Goal: Task Accomplishment & Management: Use online tool/utility

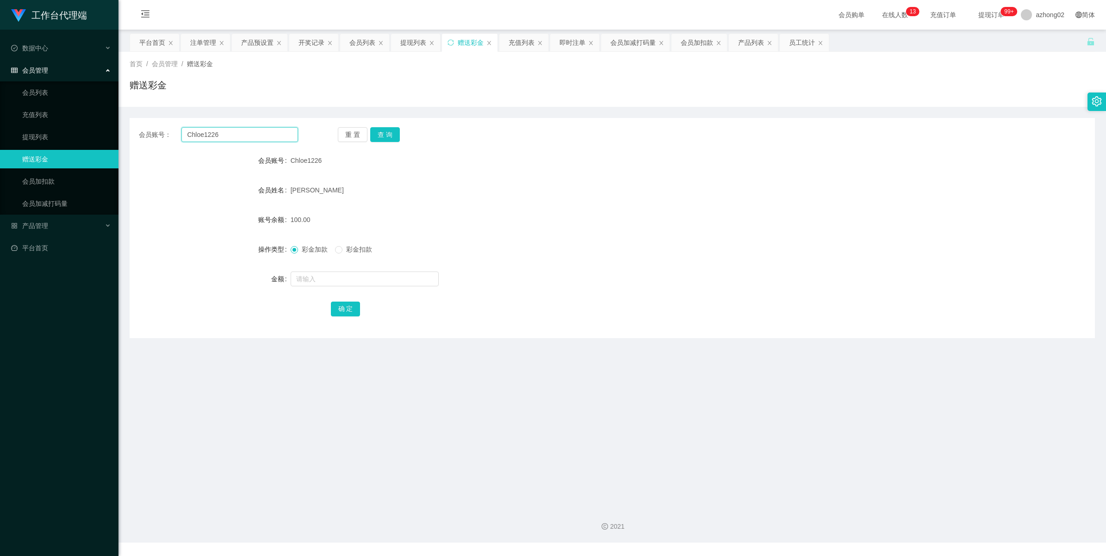
click at [239, 137] on input "Chloe1226" at bounding box center [239, 134] width 117 height 15
paste input "017212599"
click at [387, 132] on button "查 询" at bounding box center [385, 134] width 30 height 15
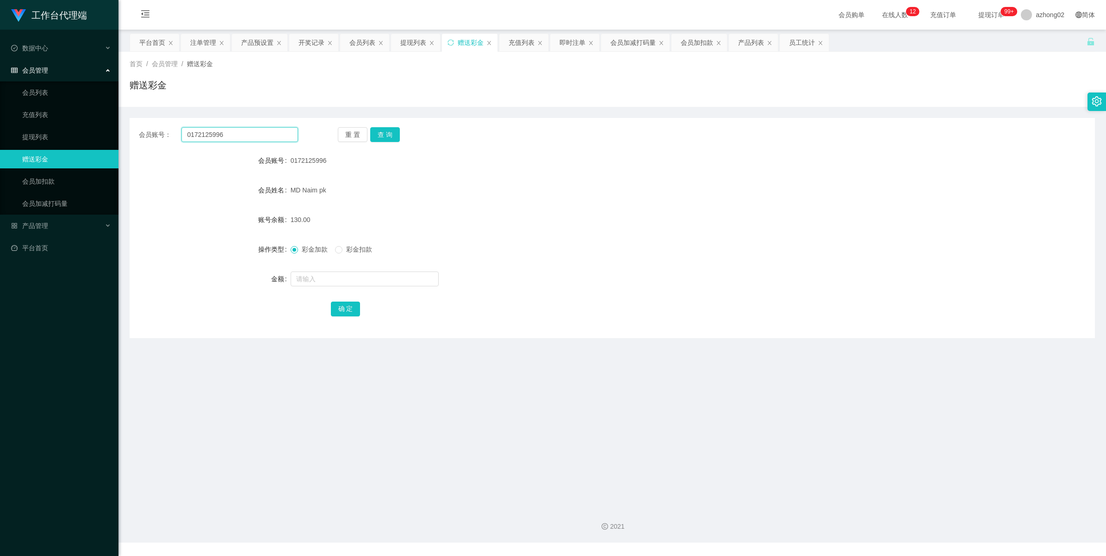
click at [236, 132] on input "0172125996" at bounding box center [239, 134] width 117 height 15
click at [379, 139] on button "查 询" at bounding box center [385, 134] width 30 height 15
click at [232, 136] on input "0172125996" at bounding box center [239, 134] width 117 height 15
click at [231, 137] on input "0172125996" at bounding box center [239, 134] width 117 height 15
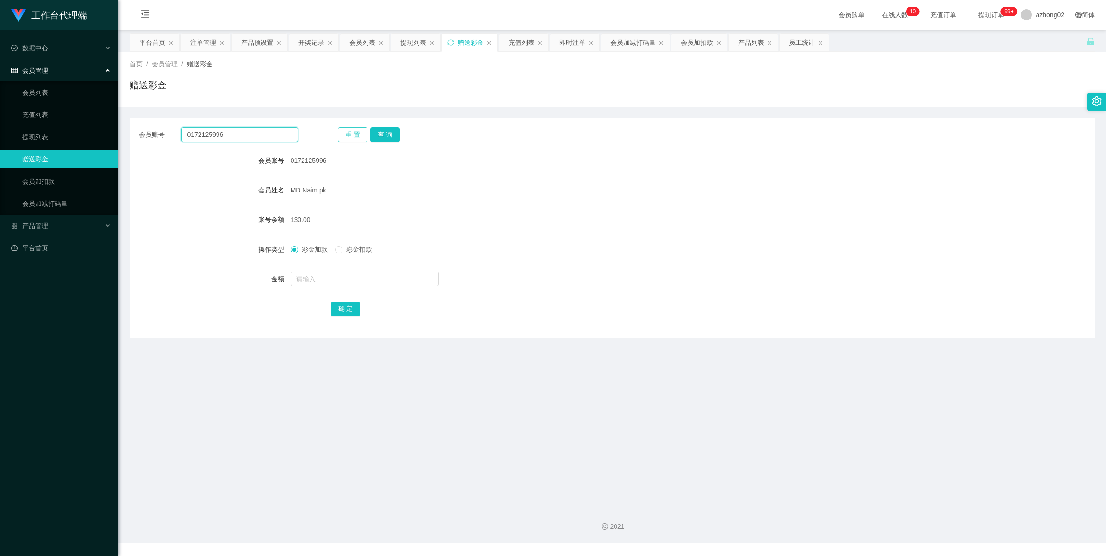
paste input "Chloe122"
type input "Chloe1226"
click at [382, 135] on button "查 询" at bounding box center [385, 134] width 30 height 15
click at [228, 137] on input "Chloe1226" at bounding box center [239, 134] width 117 height 15
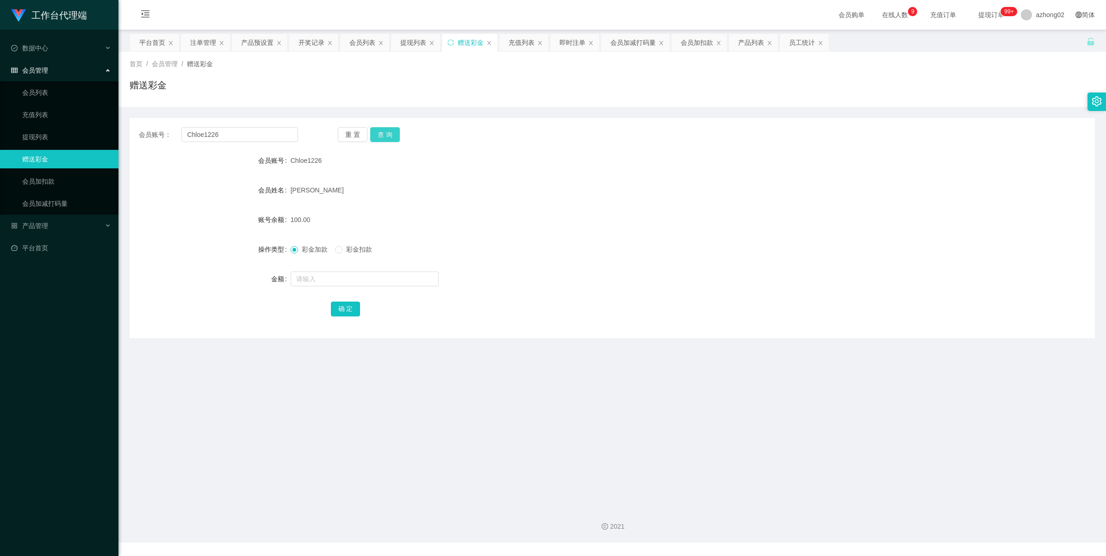
click at [373, 135] on button "查 询" at bounding box center [385, 134] width 30 height 15
click at [327, 281] on input "text" at bounding box center [365, 279] width 148 height 15
type input "30"
click at [337, 310] on button "确 定" at bounding box center [346, 309] width 30 height 15
click at [43, 137] on link "提现列表" at bounding box center [66, 137] width 89 height 19
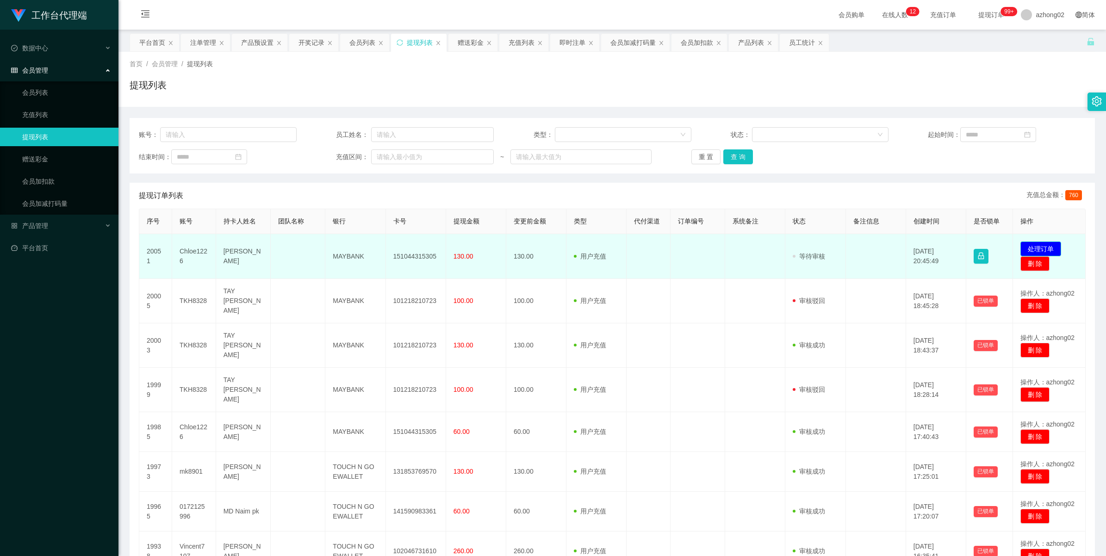
drag, startPoint x: 0, startPoint y: 0, endPoint x: 1023, endPoint y: 249, distance: 1053.1
click at [1023, 249] on button "处理订单" at bounding box center [1040, 249] width 41 height 15
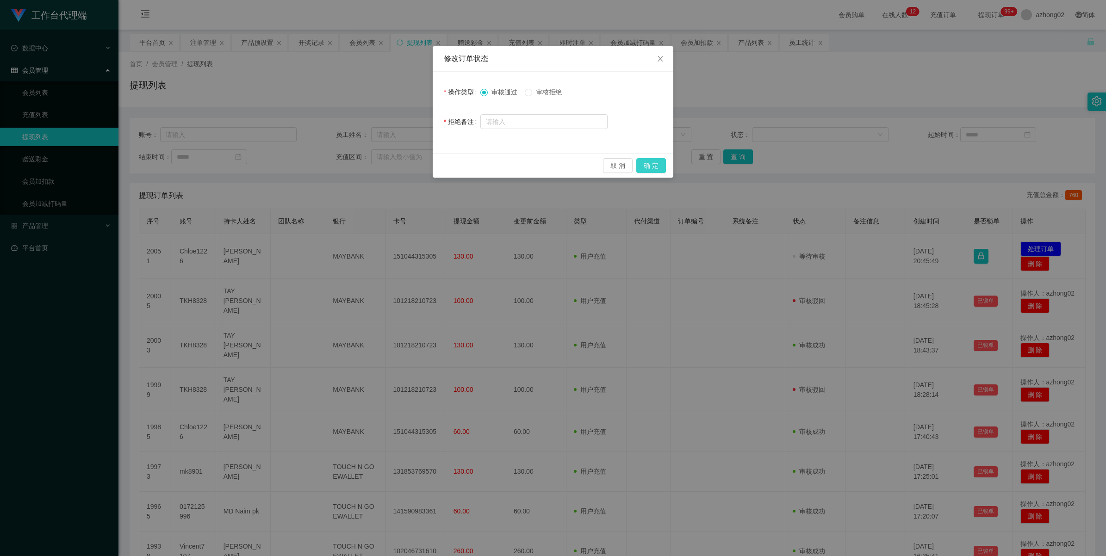
click at [662, 167] on button "确 定" at bounding box center [651, 165] width 30 height 15
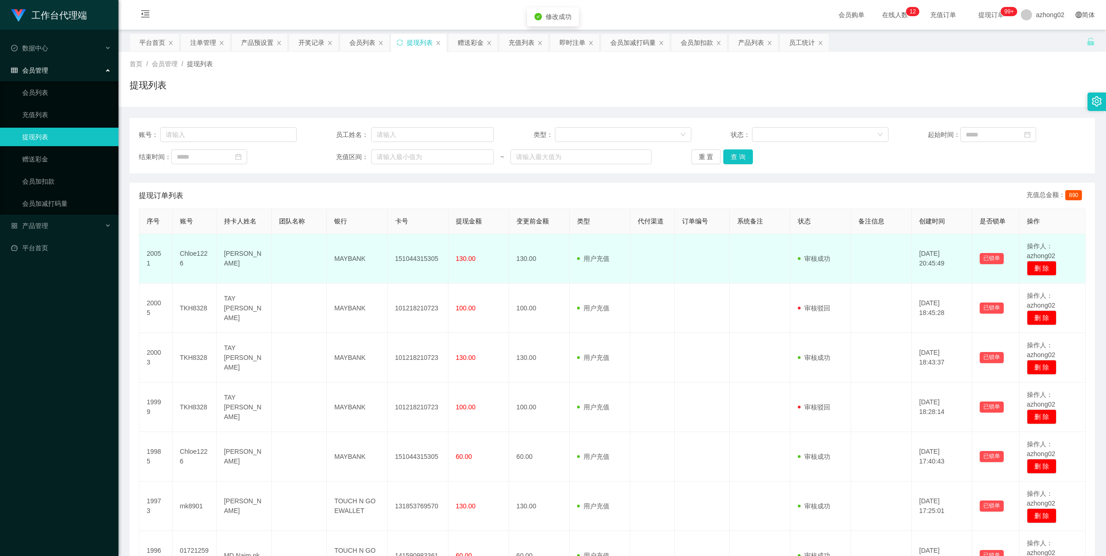
click at [404, 257] on td "151044315305" at bounding box center [418, 259] width 61 height 50
copy td "151044315305"
